Goal: Find specific page/section: Find specific page/section

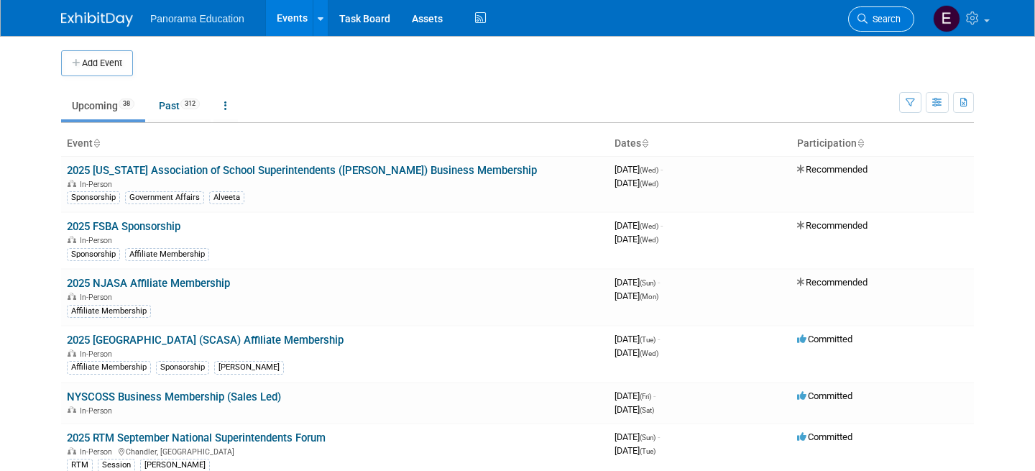
click at [865, 17] on icon at bounding box center [862, 19] width 10 height 10
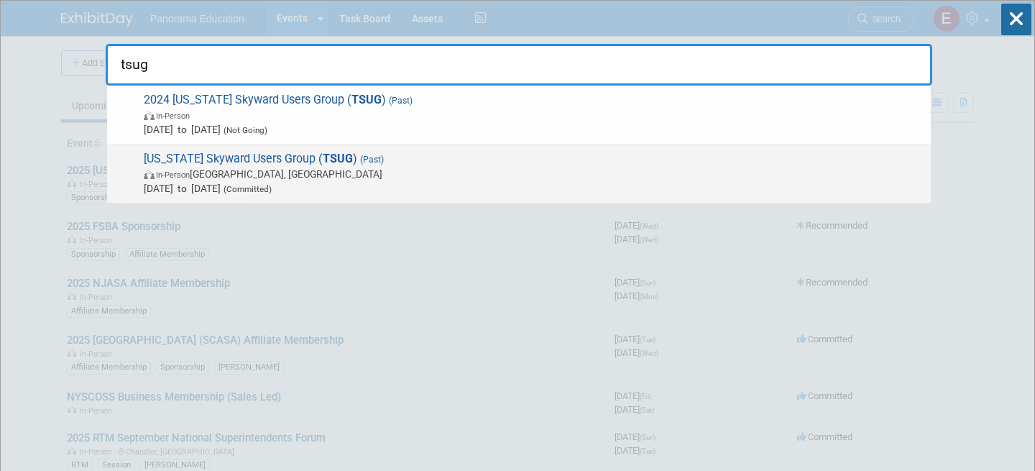
type input "tsug"
click at [364, 169] on span "In-Person [GEOGRAPHIC_DATA], [GEOGRAPHIC_DATA]" at bounding box center [534, 174] width 780 height 14
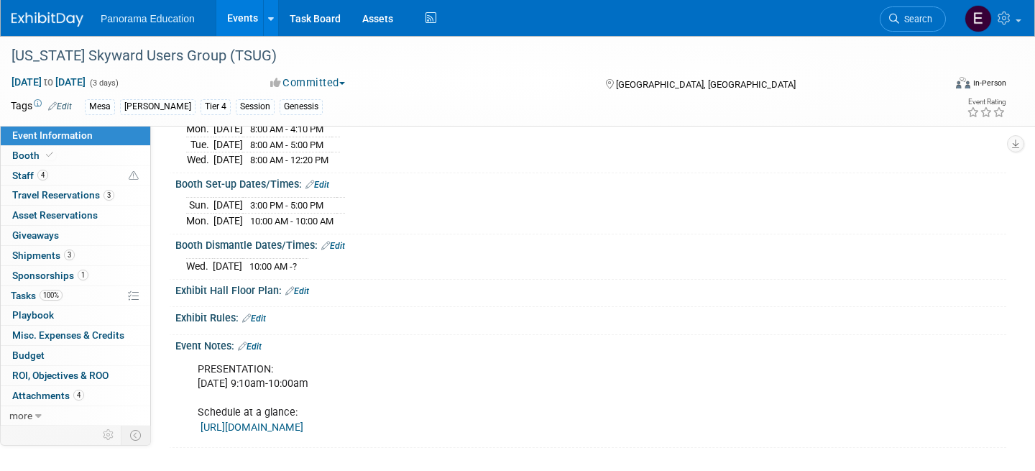
scroll to position [675, 0]
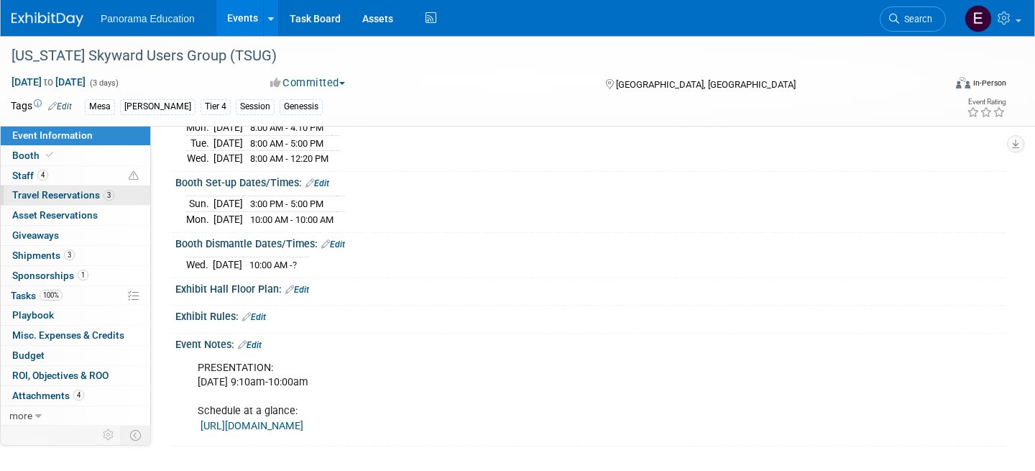
click at [63, 191] on span "Travel Reservations 3" at bounding box center [63, 194] width 102 height 11
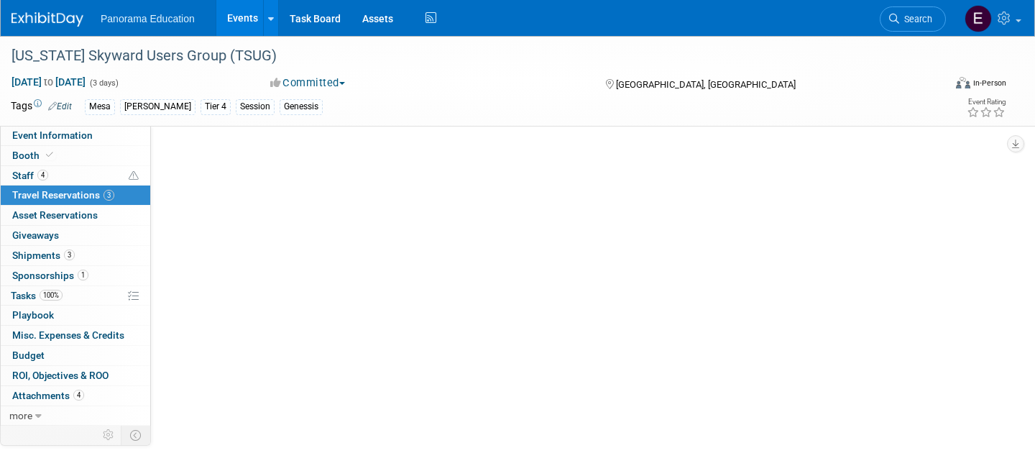
scroll to position [0, 0]
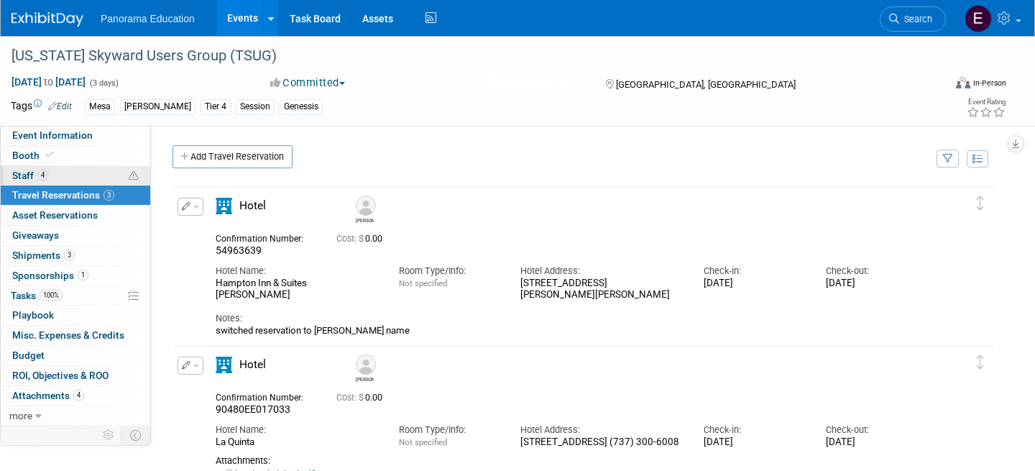
click at [56, 178] on link "4 Staff 4" at bounding box center [75, 175] width 149 height 19
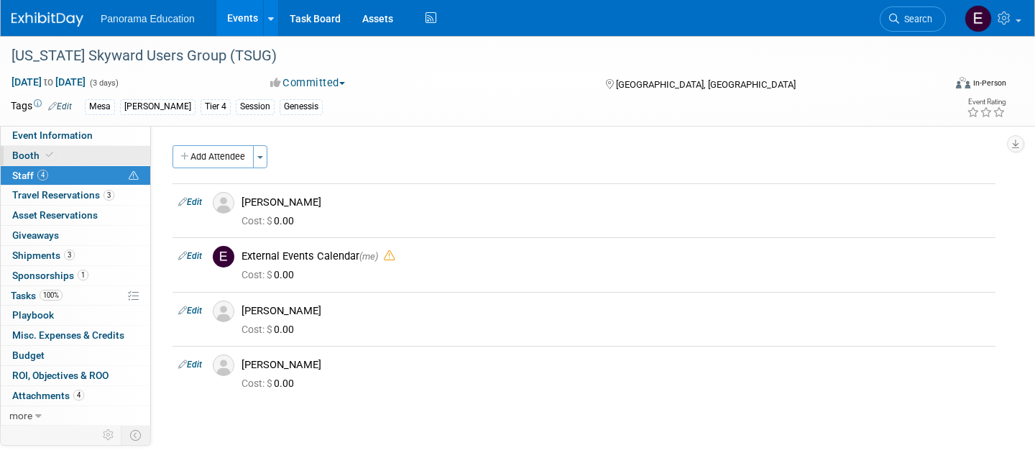
click at [67, 157] on link "Booth" at bounding box center [75, 155] width 149 height 19
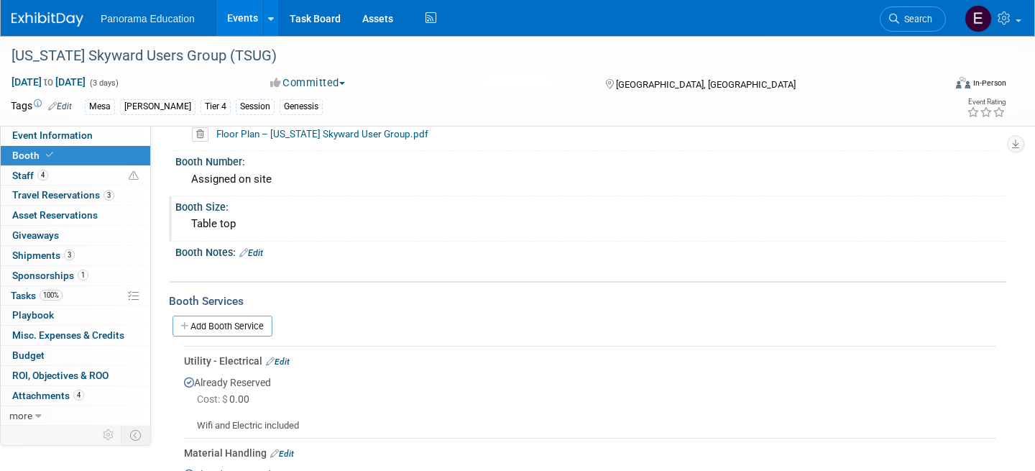
scroll to position [101, 0]
